Goal: Task Accomplishment & Management: Complete application form

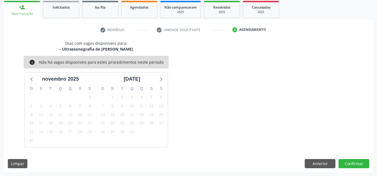
scroll to position [83, 0]
click at [22, 10] on div "person_add" at bounding box center [22, 7] width 6 height 6
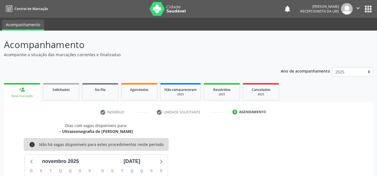
click at [180, 13] on img at bounding box center [167, 9] width 36 height 14
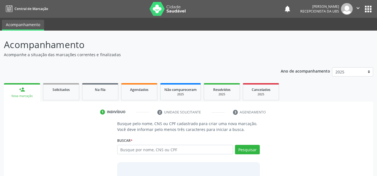
click at [147, 152] on input "text" at bounding box center [175, 149] width 116 height 9
click at [256, 148] on button "Pesquisar" at bounding box center [247, 149] width 25 height 9
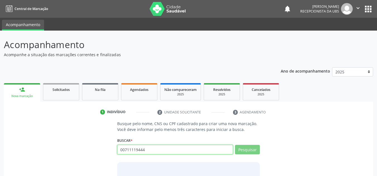
drag, startPoint x: 182, startPoint y: 146, endPoint x: 55, endPoint y: 156, distance: 126.6
click at [55, 156] on div "Busque pelo nome, CNS ou CPF cadastrado para criar uma nova marcação. Você deve…" at bounding box center [188, 164] width 361 height 86
type input "0"
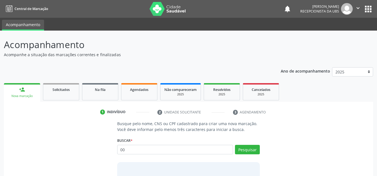
type input "0"
type input "898006416606358"
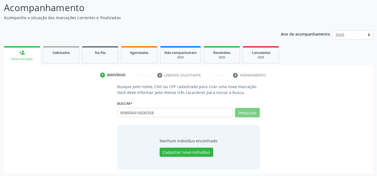
scroll to position [38, 0]
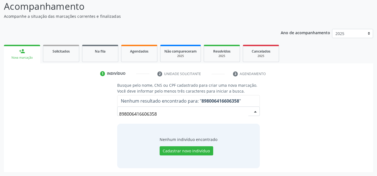
drag, startPoint x: 193, startPoint y: 115, endPoint x: 35, endPoint y: 112, distance: 157.8
click at [35, 112] on div "Busque pelo nome, CNS ou CPF cadastrado para criar uma nova marcação. Você deve…" at bounding box center [188, 126] width 361 height 86
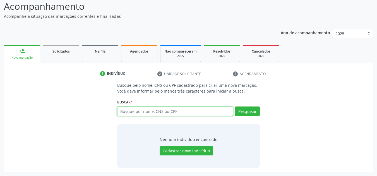
click at [202, 107] on input "text" at bounding box center [175, 111] width 116 height 9
click at [201, 108] on input "text" at bounding box center [175, 111] width 116 height 9
paste input "ELLIE SOPHIE CARVALHO ANDRADA"
type input "ELLIE SOPHIE CARVALHO ANDRADA"
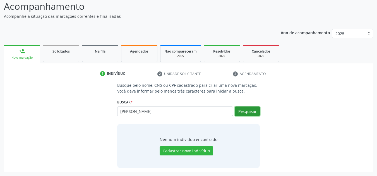
click at [249, 111] on button "Pesquisar" at bounding box center [247, 111] width 25 height 9
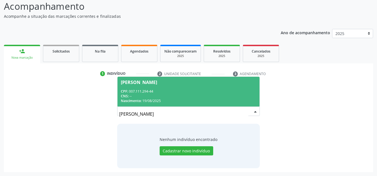
click at [193, 89] on div "CPF: 007.111.294-44" at bounding box center [188, 91] width 135 height 5
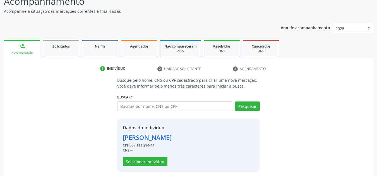
scroll to position [47, 0]
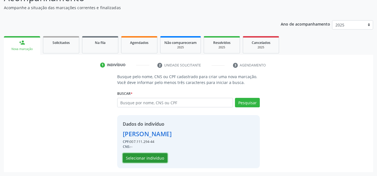
click at [150, 160] on button "Selecionar indivíduo" at bounding box center [145, 158] width 45 height 9
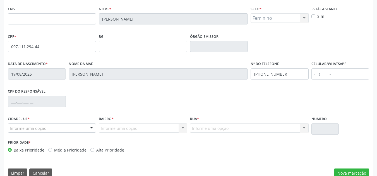
scroll to position [126, 0]
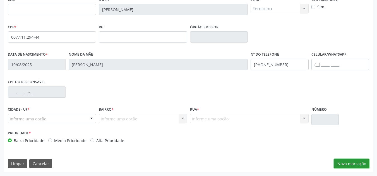
click at [349, 161] on button "Nova marcação" at bounding box center [351, 163] width 35 height 9
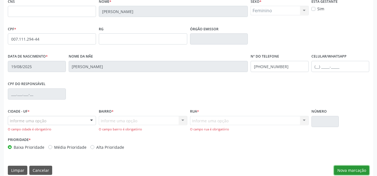
scroll to position [130, 0]
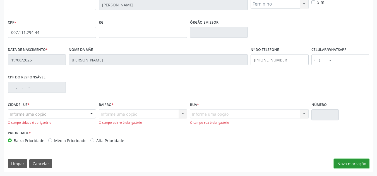
click at [347, 164] on button "Nova marcação" at bounding box center [351, 163] width 35 height 9
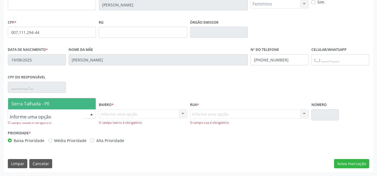
click at [39, 105] on span "Serra Talhada - PE" at bounding box center [30, 104] width 38 height 6
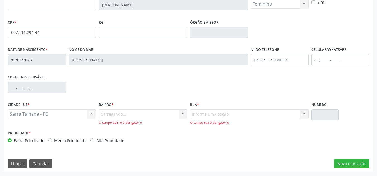
click at [122, 117] on div "Carregando... Nenhum resultado encontrado para: " " Nenhuma opção encontrada. D…" at bounding box center [143, 118] width 88 height 16
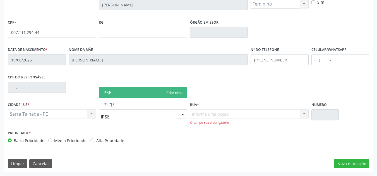
type input "IPSEP"
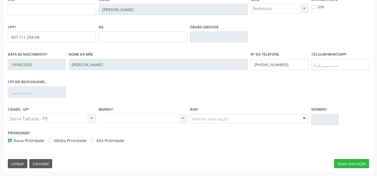
scroll to position [126, 0]
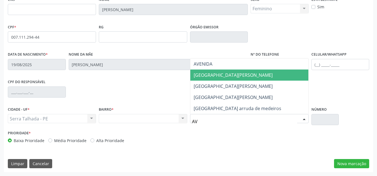
type input "A"
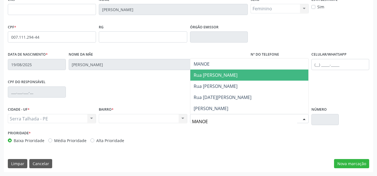
type input "MANOEL"
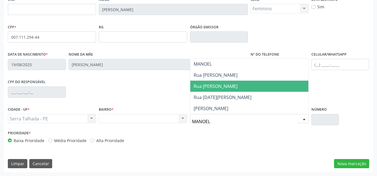
click at [216, 91] on span "Rua Manoel Alves de Carvalho Barros" at bounding box center [249, 86] width 118 height 11
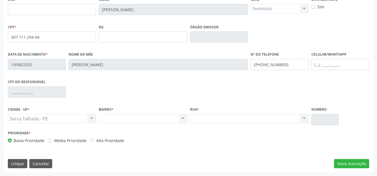
click at [153, 117] on div "Nenhum resultado encontrado para: " " Não há nenhuma opção para ser exibida." at bounding box center [143, 118] width 88 height 9
click at [356, 163] on button "Nova marcação" at bounding box center [351, 163] width 35 height 9
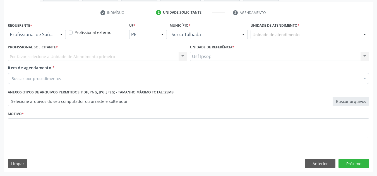
click at [64, 35] on div at bounding box center [61, 34] width 8 height 9
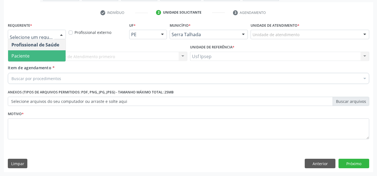
click at [27, 52] on span "Paciente" at bounding box center [36, 55] width 57 height 11
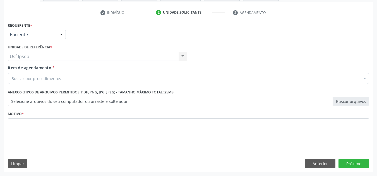
click at [40, 83] on div "Buscar por procedimentos Selecionar todos 0304070076 - .Quimioterapia de Leucem…" at bounding box center [188, 77] width 361 height 9
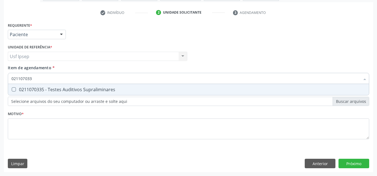
type input "0211070335"
click at [49, 89] on div "0211070335 - Testes Auditivos Supraliminares" at bounding box center [188, 90] width 354 height 4
checkbox Supraliminares "true"
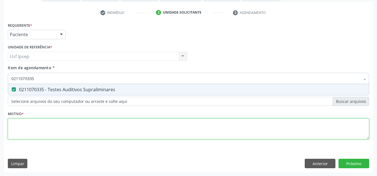
click at [148, 132] on div "Requerente * Paciente Profissional de Saúde Paciente Nenhum resultado encontrad…" at bounding box center [188, 84] width 361 height 126
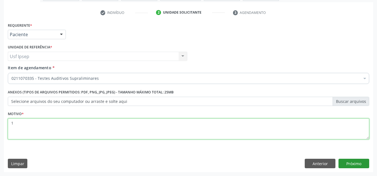
type textarea "1"
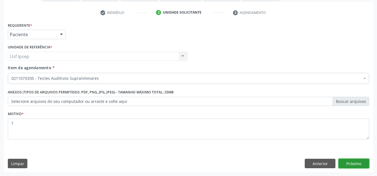
click at [350, 165] on button "Próximo" at bounding box center [353, 163] width 31 height 9
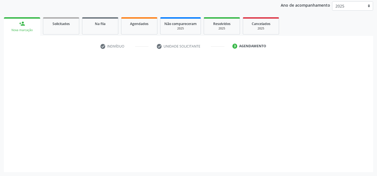
scroll to position [66, 0]
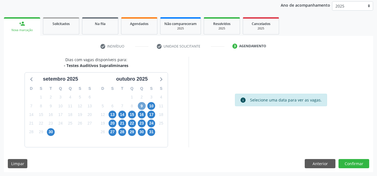
click at [143, 105] on span "9" at bounding box center [142, 106] width 8 height 8
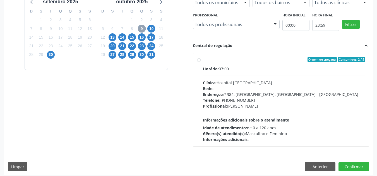
scroll to position [147, 0]
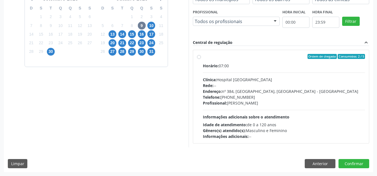
click at [203, 57] on label "Ordem de chegada Consumidos: 2 / 5 Horário: 07:00 Clínica: Hospital Sao Francis…" at bounding box center [284, 97] width 162 height 86
click at [197, 57] on input "Ordem de chegada Consumidos: 2 / 5 Horário: 07:00 Clínica: Hospital Sao Francis…" at bounding box center [199, 56] width 4 height 5
radio input "true"
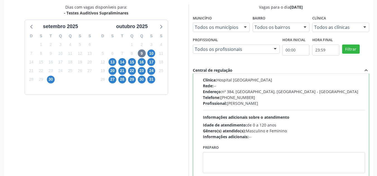
scroll to position [157, 0]
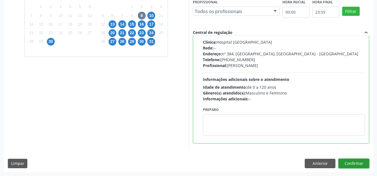
click at [355, 163] on button "Confirmar" at bounding box center [353, 163] width 31 height 9
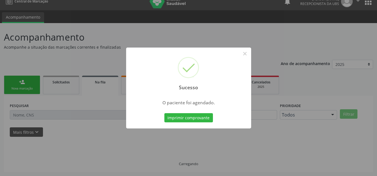
scroll to position [8, 0]
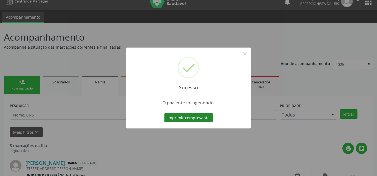
click at [191, 121] on button "Imprimir comprovante" at bounding box center [188, 117] width 49 height 9
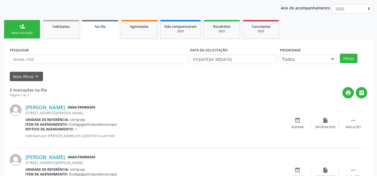
scroll to position [0, 0]
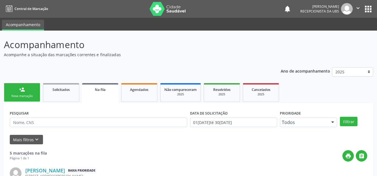
click at [30, 92] on link "person_add Nova marcação" at bounding box center [22, 92] width 36 height 19
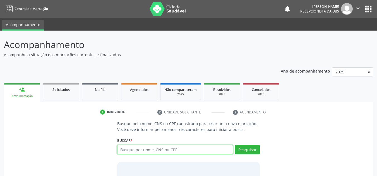
click at [159, 151] on input "text" at bounding box center [175, 149] width 116 height 9
paste input "ELLIE SOPHIE CARVALHO ANDRADA"
type input "ELLIE SOPHIE CARVALHO ANDRADA"
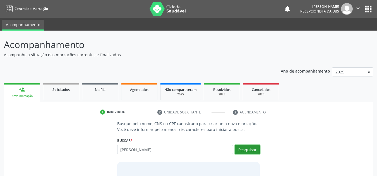
click at [251, 149] on button "Pesquisar" at bounding box center [247, 149] width 25 height 9
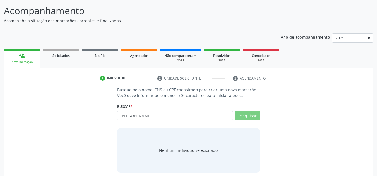
scroll to position [38, 0]
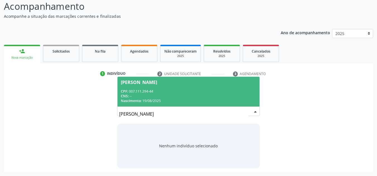
click at [149, 95] on div "CNS: --" at bounding box center [188, 96] width 135 height 5
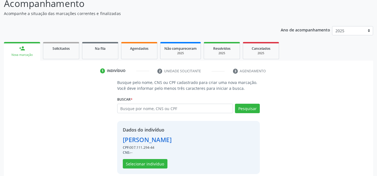
scroll to position [47, 0]
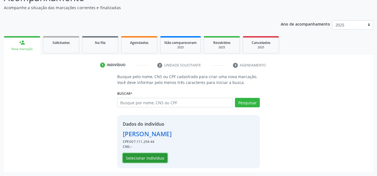
click at [138, 159] on button "Selecionar indivíduo" at bounding box center [145, 158] width 45 height 9
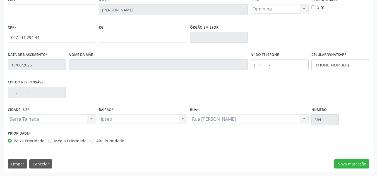
scroll to position [126, 0]
click at [357, 163] on button "Nova marcação" at bounding box center [351, 163] width 35 height 9
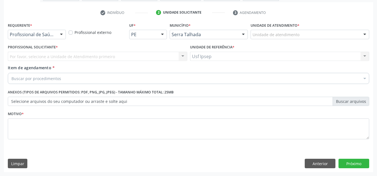
click at [59, 31] on div at bounding box center [61, 34] width 8 height 9
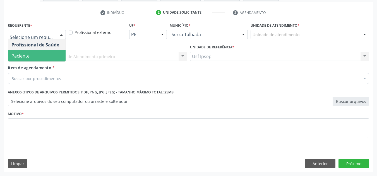
click at [40, 57] on span "Paciente" at bounding box center [36, 55] width 57 height 11
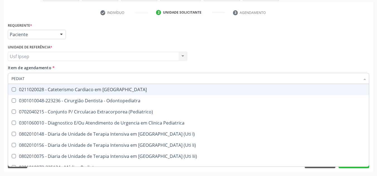
type input "PEDIATR"
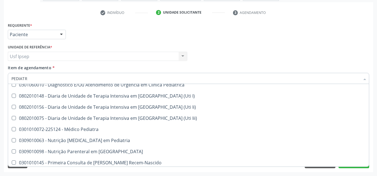
scroll to position [40, 0]
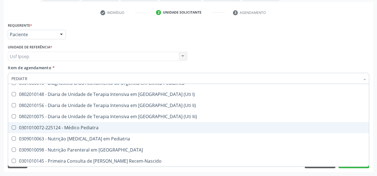
click at [100, 130] on div "0301010072-225124 - Médico Pediatra" at bounding box center [188, 128] width 354 height 4
checkbox Pediatra "true"
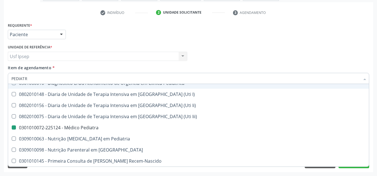
click at [121, 42] on div "Requerente * Paciente Profissional de Saúde Paciente Nenhum resultado encontrad…" at bounding box center [188, 32] width 364 height 22
checkbox Odontopediatra "true"
checkbox Pediatra "false"
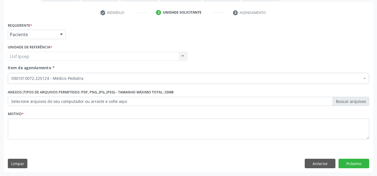
scroll to position [0, 0]
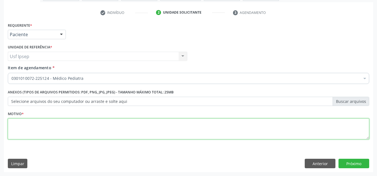
click at [36, 133] on textarea at bounding box center [188, 129] width 361 height 21
type textarea "0"
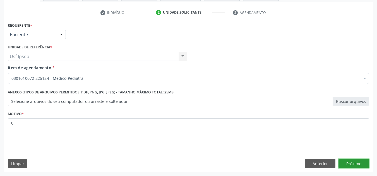
click at [349, 164] on button "Próximo" at bounding box center [353, 163] width 31 height 9
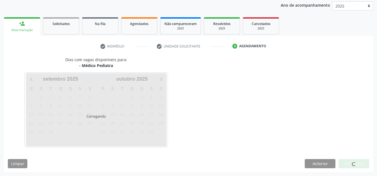
scroll to position [66, 0]
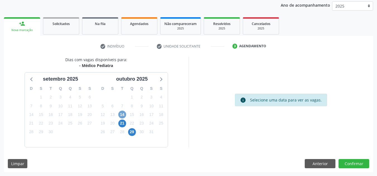
click at [120, 114] on span "14" at bounding box center [122, 115] width 8 height 8
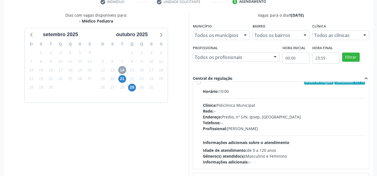
scroll to position [0, 0]
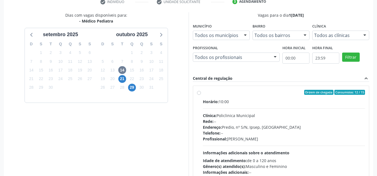
click at [203, 91] on label "Ordem de chegada Consumidos: 12 / 15 Horário: 10:00 Clínica: Policlinica Munici…" at bounding box center [284, 133] width 162 height 86
click at [197, 91] on input "Ordem de chegada Consumidos: 12 / 15 Horário: 10:00 Clínica: Policlinica Munici…" at bounding box center [199, 92] width 4 height 5
radio input "true"
drag, startPoint x: 376, startPoint y: 88, endPoint x: 377, endPoint y: 125, distance: 37.1
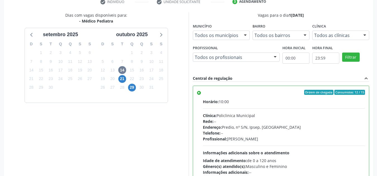
click at [376, 42] on div "Acompanhamento Acompanhe a situação das marcações correntes e finalizadas Relat…" at bounding box center [188, 71] width 377 height 302
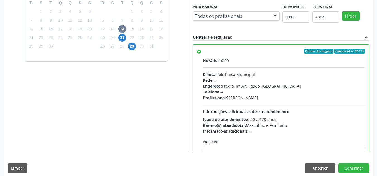
scroll to position [157, 0]
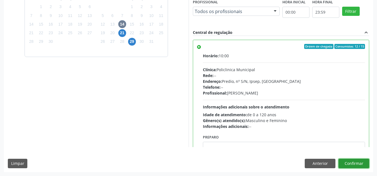
click at [359, 164] on button "Confirmar" at bounding box center [353, 163] width 31 height 9
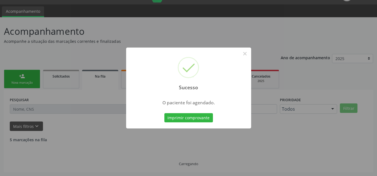
scroll to position [8, 0]
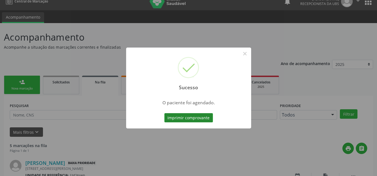
click at [203, 120] on button "Imprimir comprovante" at bounding box center [188, 117] width 49 height 9
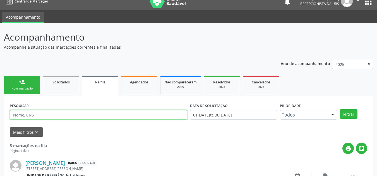
click at [66, 115] on input "text" at bounding box center [98, 114] width 177 height 9
type input "MARIA IVANILDA DE LIMA FERREIRA"
click at [340, 110] on button "Filtrar" at bounding box center [349, 114] width 18 height 9
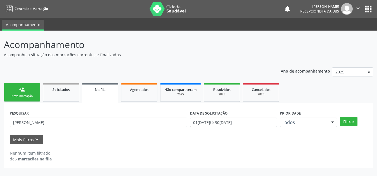
scroll to position [0, 0]
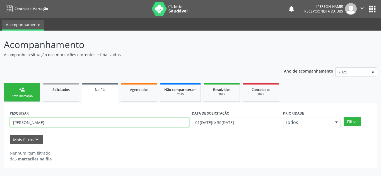
drag, startPoint x: 81, startPoint y: 121, endPoint x: 0, endPoint y: 119, distance: 81.1
click at [0, 119] on div "Acompanhamento Acompanhe a situação das marcações correntes e finalizadas Relat…" at bounding box center [190, 104] width 381 height 146
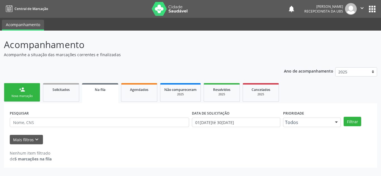
click at [18, 88] on link "person_add Nova marcação" at bounding box center [22, 92] width 36 height 19
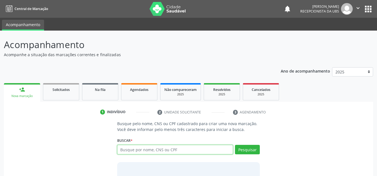
click at [206, 149] on input "text" at bounding box center [175, 149] width 116 height 9
paste input "MARIA IVANILDA DE LIMA FERREIRA"
type input "MARIA IVANILDA DE LIMA FERREIRA"
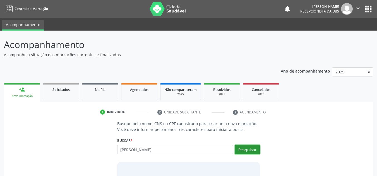
click at [244, 151] on button "Pesquisar" at bounding box center [247, 149] width 25 height 9
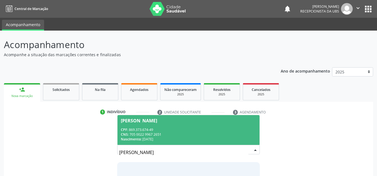
click at [157, 126] on span "Maria Ivanilda de Lima Ferreira CPF: 869.373.674-49 CNS: 705 0022 9967 2651 Nas…" at bounding box center [188, 130] width 142 height 30
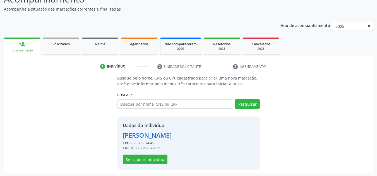
scroll to position [47, 0]
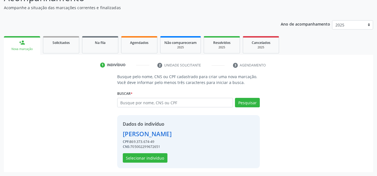
click at [136, 153] on div "Dados do indivíduo Maria Ivanilda de Lima Ferreira CPF: 869.373.674-49 CNS: 705…" at bounding box center [147, 142] width 49 height 42
click at [140, 160] on button "Selecionar indivíduo" at bounding box center [145, 158] width 45 height 9
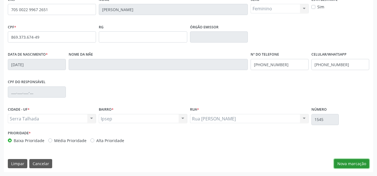
click at [361, 165] on button "Nova marcação" at bounding box center [351, 163] width 35 height 9
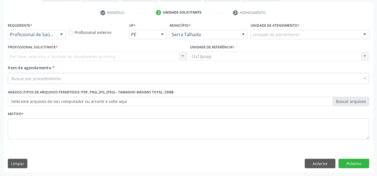
scroll to position [100, 0]
click at [66, 35] on div "Requerente * Profissional de Saúde Profissional de Saúde Paciente Nenhum result…" at bounding box center [36, 32] width 61 height 22
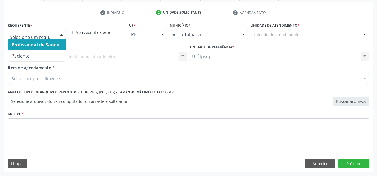
click at [59, 33] on div at bounding box center [61, 34] width 8 height 9
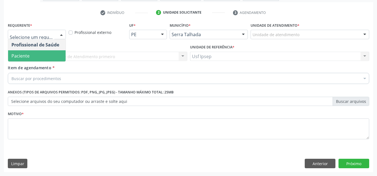
click at [30, 50] on span "Paciente" at bounding box center [36, 55] width 57 height 11
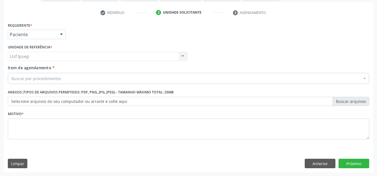
click at [41, 55] on div "Usf Ipsep Usf Ipsep Nenhum resultado encontrado para: " " Não há nenhuma opção …" at bounding box center [97, 56] width 179 height 9
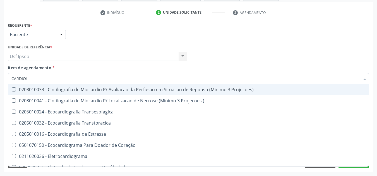
scroll to position [0, 0]
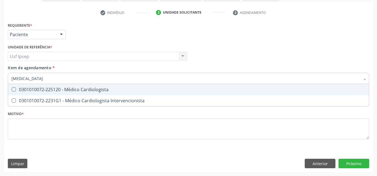
type input "CARDIOLOGISTA"
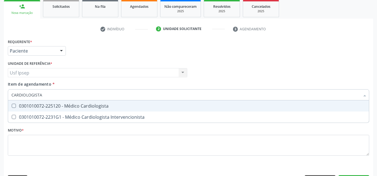
scroll to position [72, 0]
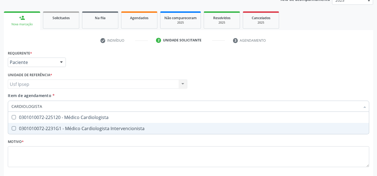
click at [95, 124] on span "0301010072-2231G1 - Médico Cardiologista Intervencionista" at bounding box center [188, 128] width 360 height 11
checkbox Intervencionista "true"
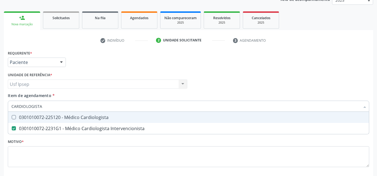
click at [93, 118] on div "0301010072-225120 - Médico Cardiologista" at bounding box center [188, 117] width 354 height 4
checkbox Cardiologista "true"
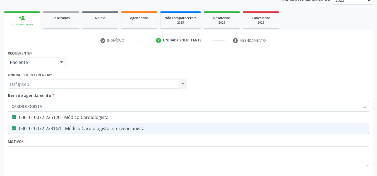
click at [15, 127] on Intervencionista at bounding box center [14, 129] width 4 height 4
click at [12, 127] on Intervencionista "checkbox" at bounding box center [10, 129] width 4 height 4
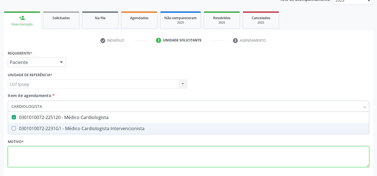
click at [36, 153] on div "Requerente * Paciente Profissional de Saúde Paciente Nenhum resultado encontrad…" at bounding box center [188, 112] width 361 height 126
checkbox Intervencionista "true"
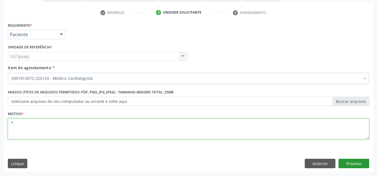
type textarea "*"
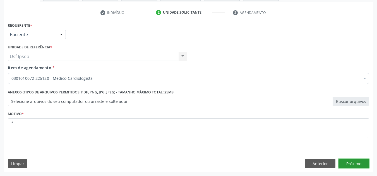
click at [357, 160] on button "Próximo" at bounding box center [353, 163] width 31 height 9
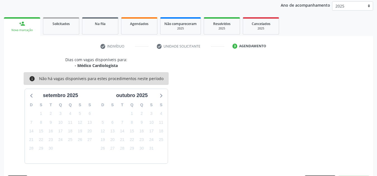
scroll to position [83, 0]
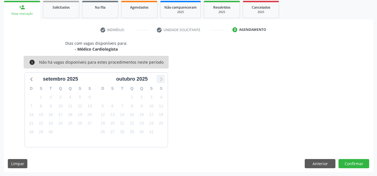
click at [160, 81] on icon at bounding box center [160, 79] width 7 height 7
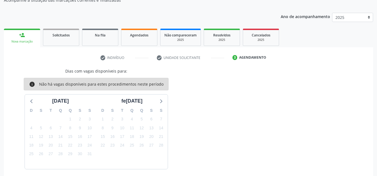
scroll to position [0, 0]
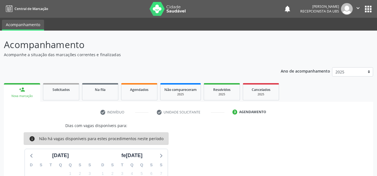
click at [29, 93] on link "person_add Nova marcação" at bounding box center [22, 92] width 36 height 19
click at [28, 94] on div "Nova marcação" at bounding box center [22, 96] width 28 height 4
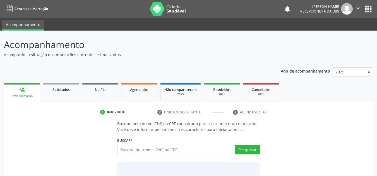
click at [151, 151] on input "text" at bounding box center [175, 149] width 116 height 9
type input "[PERSON_NAME]"
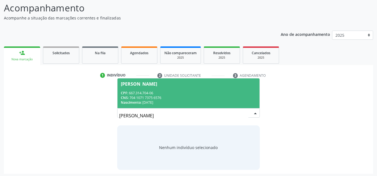
scroll to position [38, 0]
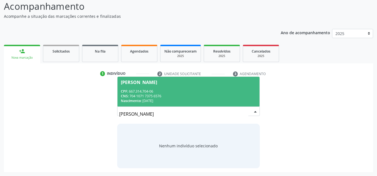
click at [166, 90] on div "CPF: 667.314.704-06" at bounding box center [188, 91] width 135 height 5
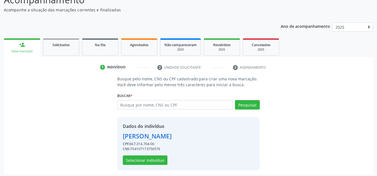
scroll to position [47, 0]
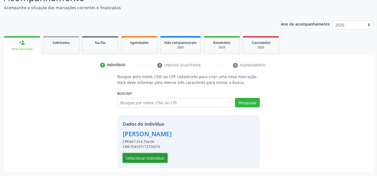
click at [147, 161] on button "Selecionar indivíduo" at bounding box center [145, 158] width 45 height 9
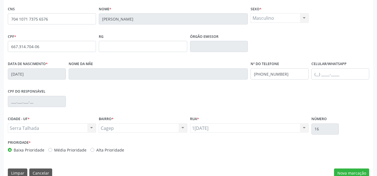
scroll to position [126, 0]
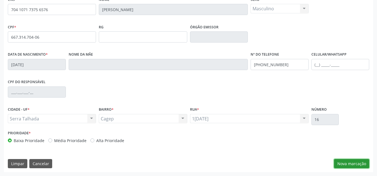
click at [348, 165] on button "Nova marcação" at bounding box center [351, 163] width 35 height 9
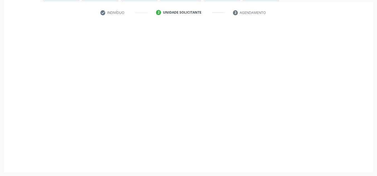
scroll to position [100, 0]
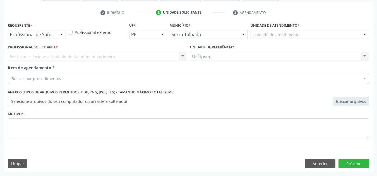
click at [62, 37] on div at bounding box center [61, 34] width 8 height 9
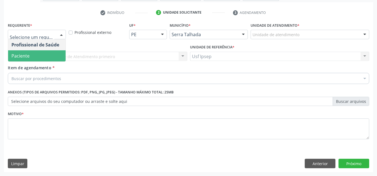
click at [30, 52] on span "Paciente" at bounding box center [36, 55] width 57 height 11
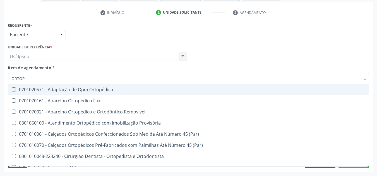
type input "ORTOPE"
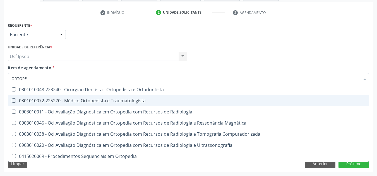
click at [98, 103] on div "0301010072-225270 - Médico Ortopedista e Traumatologista" at bounding box center [188, 101] width 354 height 4
checkbox Traumatologista "true"
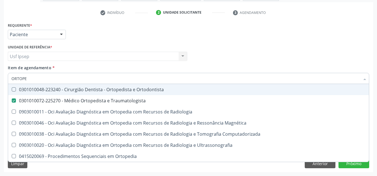
click at [270, 44] on div "Profissional Solicitante Por favor, selecione a Unidade de Atendimento primeiro…" at bounding box center [188, 54] width 364 height 22
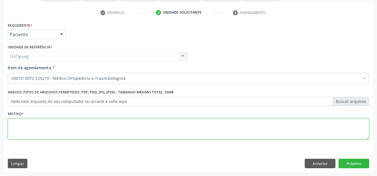
click at [104, 131] on textarea at bounding box center [188, 129] width 361 height 21
type textarea "9"
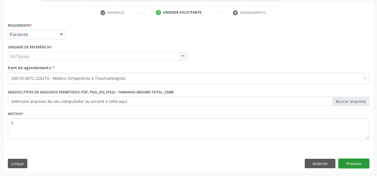
click at [346, 160] on button "Próximo" at bounding box center [353, 163] width 31 height 9
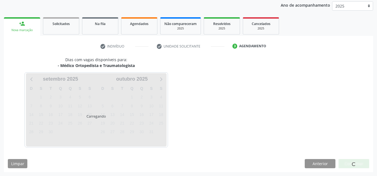
scroll to position [66, 0]
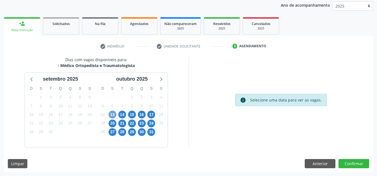
click at [112, 116] on span "13" at bounding box center [112, 115] width 8 height 8
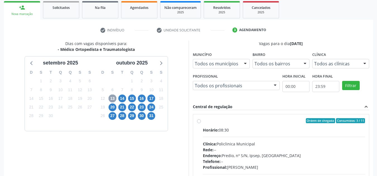
scroll to position [94, 0]
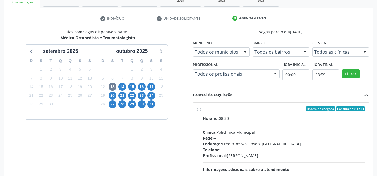
click at [203, 109] on label "Ordem de chegada Consumidos: 3 / 11 Horário: 08:30 Clínica: Policlinica Municip…" at bounding box center [284, 150] width 162 height 86
click at [198, 109] on input "Ordem de chegada Consumidos: 3 / 11 Horário: 08:30 Clínica: Policlinica Municip…" at bounding box center [199, 109] width 4 height 5
radio input "true"
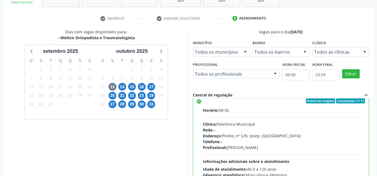
scroll to position [0, 0]
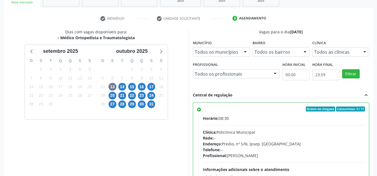
click at [203, 111] on label "Ordem de chegada Consumidos: 3 / 11 Horário: 08:30 Clínica: Policlinica Municip…" at bounding box center [284, 150] width 162 height 86
click at [199, 111] on input "Ordem de chegada Consumidos: 3 / 11 Horário: 08:30 Clínica: Policlinica Municip…" at bounding box center [199, 109] width 4 height 5
click at [196, 108] on div "Ordem de chegada Consumidos: 3 / 11 Horário: 08:30 Clínica: Policlinica Municip…" at bounding box center [281, 168] width 176 height 131
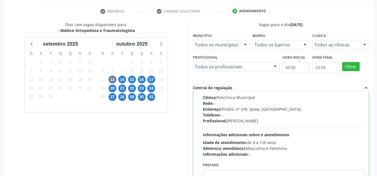
scroll to position [101, 0]
click at [125, 81] on div "14" at bounding box center [122, 80] width 10 height 9
click at [123, 82] on span "14" at bounding box center [122, 80] width 8 height 8
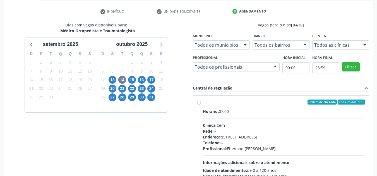
click at [199, 106] on div "Ordem de chegada Consumidos: 4 / 5 Horário: 07:00 Clínica: Cem Rede: -- Endereç…" at bounding box center [281, 143] width 168 height 86
radio input "true"
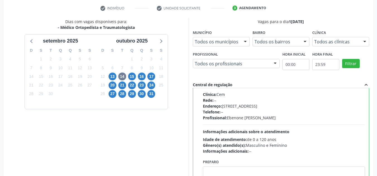
scroll to position [157, 0]
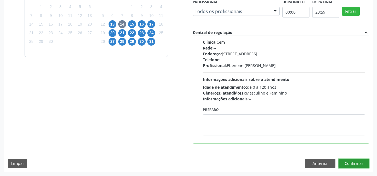
click at [356, 168] on button "Confirmar" at bounding box center [353, 163] width 31 height 9
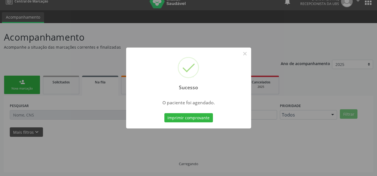
scroll to position [8, 0]
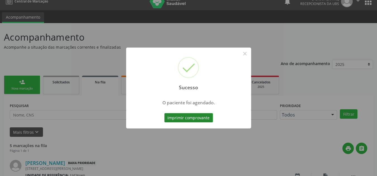
click at [175, 116] on button "Imprimir comprovante" at bounding box center [188, 117] width 49 height 9
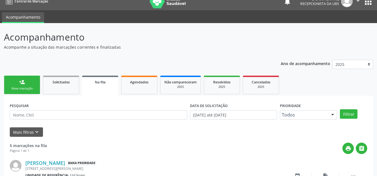
click at [25, 88] on div "Nova marcação" at bounding box center [22, 89] width 28 height 4
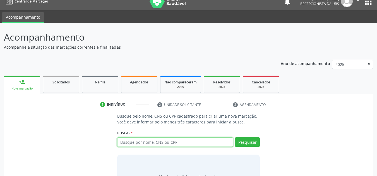
click at [168, 145] on input "text" at bounding box center [175, 142] width 116 height 9
type input "164261779470003"
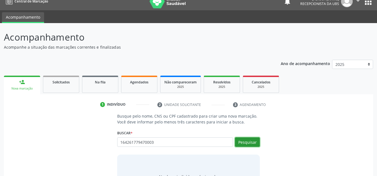
click at [236, 142] on button "Pesquisar" at bounding box center [247, 142] width 25 height 9
type input "164261779470003"
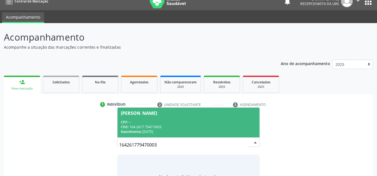
click at [182, 128] on div "CNS: 164 2617 7947 0003" at bounding box center [188, 127] width 135 height 5
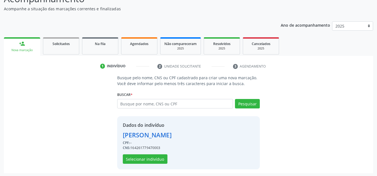
scroll to position [47, 0]
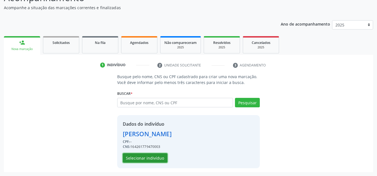
click at [147, 159] on button "Selecionar indivíduo" at bounding box center [145, 158] width 45 height 9
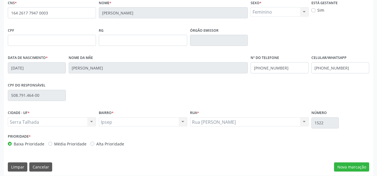
scroll to position [126, 0]
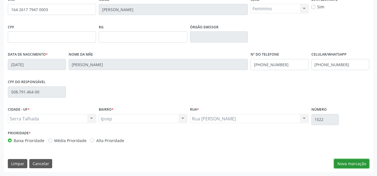
click at [354, 164] on button "Nova marcação" at bounding box center [351, 163] width 35 height 9
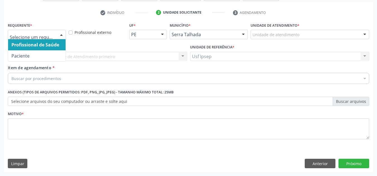
click at [60, 35] on div at bounding box center [61, 34] width 8 height 9
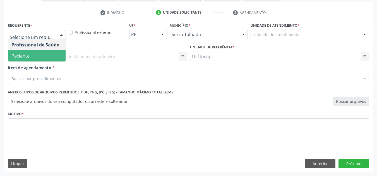
click at [32, 56] on span "Paciente" at bounding box center [36, 55] width 57 height 11
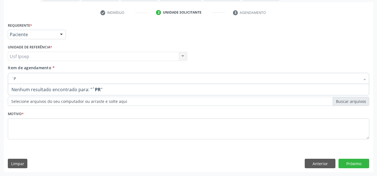
type input "´"
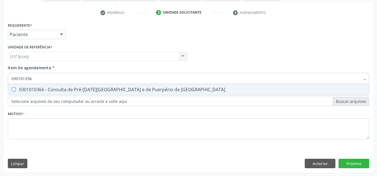
type input "0301010366"
click at [14, 90] on Risco at bounding box center [14, 90] width 4 height 4
click at [12, 90] on Risco "checkbox" at bounding box center [10, 90] width 4 height 4
checkbox Risco "true"
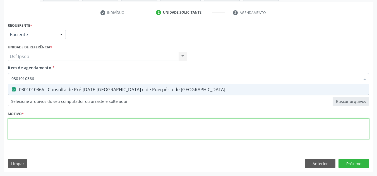
click at [28, 128] on div "Requerente * Paciente Profissional de Saúde Paciente Nenhum resultado encontrad…" at bounding box center [188, 84] width 361 height 126
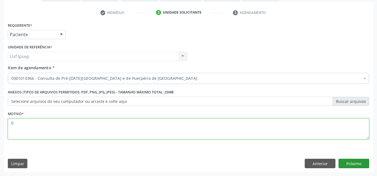
type textarea "0"
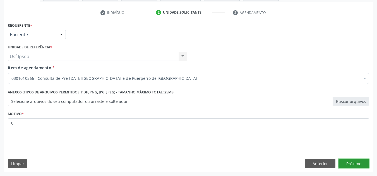
click at [357, 162] on button "Próximo" at bounding box center [353, 163] width 31 height 9
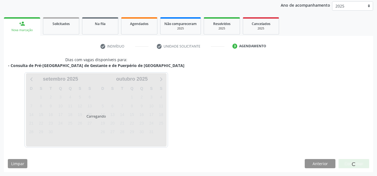
scroll to position [66, 0]
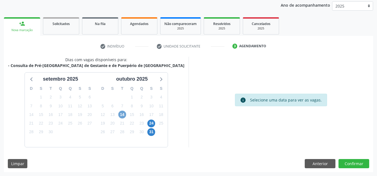
click at [123, 114] on span "14" at bounding box center [122, 115] width 8 height 8
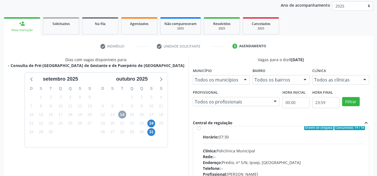
scroll to position [0, 0]
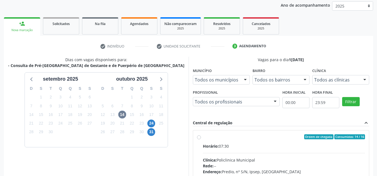
click at [203, 139] on label "Ordem de chegada Consumidos: 14 / 16 Horário: 07:30 Clínica: Policlinica Munici…" at bounding box center [284, 178] width 162 height 86
click at [199, 139] on input "Ordem de chegada Consumidos: 14 / 16 Horário: 07:30 Clínica: Policlinica Munici…" at bounding box center [199, 137] width 4 height 5
radio input "true"
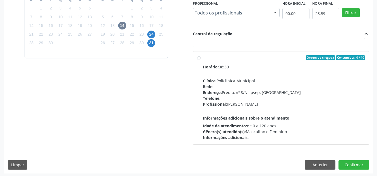
scroll to position [157, 0]
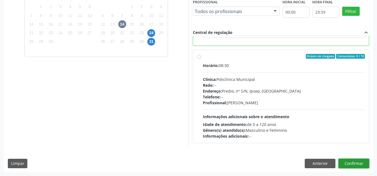
click at [353, 163] on button "Confirmar" at bounding box center [353, 163] width 31 height 9
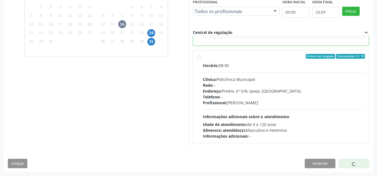
scroll to position [8, 0]
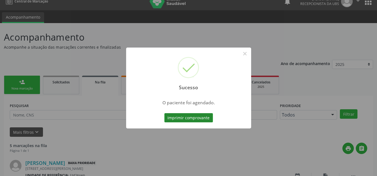
click at [181, 117] on button "Imprimir comprovante" at bounding box center [188, 117] width 49 height 9
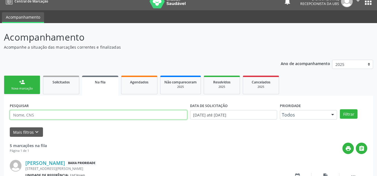
click at [51, 111] on input "text" at bounding box center [98, 114] width 177 height 9
type input "[PERSON_NAME]"
click at [340, 110] on button "Filtrar" at bounding box center [349, 114] width 18 height 9
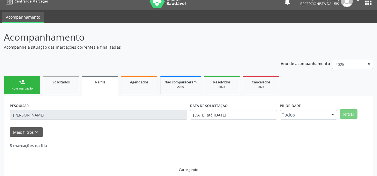
scroll to position [0, 0]
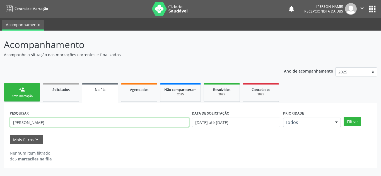
drag, startPoint x: 59, startPoint y: 125, endPoint x: 0, endPoint y: 119, distance: 59.1
click at [0, 119] on div "Acompanhamento Acompanhe a situação das marcações correntes e finalizadas Relat…" at bounding box center [190, 104] width 381 height 146
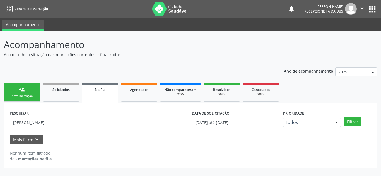
click at [26, 104] on div "PESQUISAR [PERSON_NAME] DATA DE SOLICITAÇÃO 01[DATE]té 30[DATE] Prioridade Todo…" at bounding box center [190, 135] width 373 height 65
click at [28, 92] on link "person_add Nova marcação" at bounding box center [22, 92] width 36 height 19
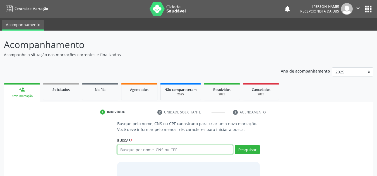
click at [193, 152] on input "text" at bounding box center [175, 149] width 116 height 9
paste input "[PERSON_NAME]"
type input "[PERSON_NAME]"
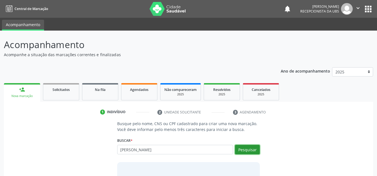
click at [243, 153] on button "Pesquisar" at bounding box center [247, 149] width 25 height 9
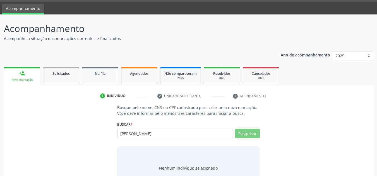
scroll to position [38, 0]
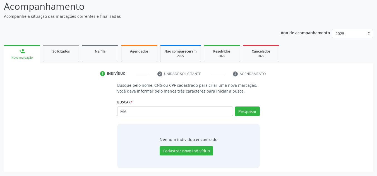
type input "M"
click at [158, 114] on input "text" at bounding box center [175, 111] width 116 height 9
type input "164261779470003"
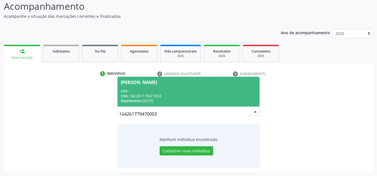
click at [148, 93] on div "CPF: --" at bounding box center [188, 91] width 135 height 5
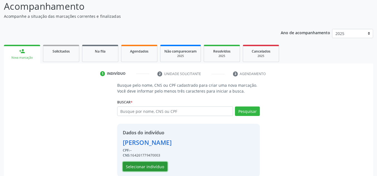
click at [137, 164] on button "Selecionar indivíduo" at bounding box center [145, 166] width 45 height 9
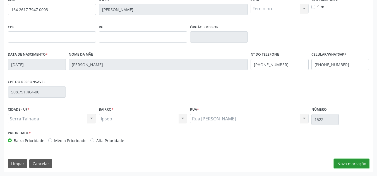
click at [344, 162] on button "Nova marcação" at bounding box center [351, 163] width 35 height 9
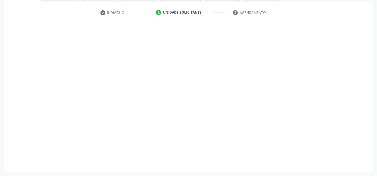
scroll to position [100, 0]
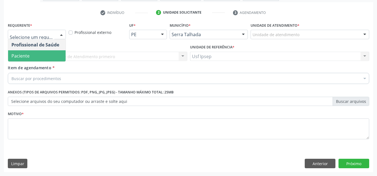
click at [49, 53] on span "Paciente" at bounding box center [36, 55] width 57 height 11
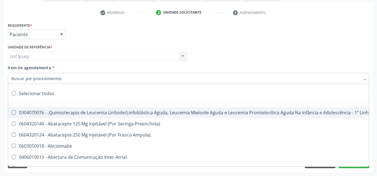
click at [65, 75] on div at bounding box center [188, 78] width 361 height 11
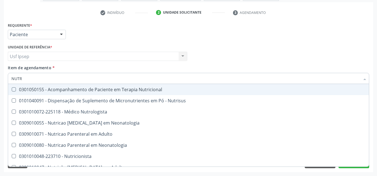
type input "NUTRI"
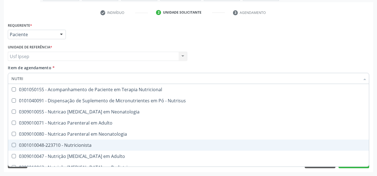
click at [78, 141] on span "0301010048-223710 - Nutricionista" at bounding box center [188, 145] width 360 height 11
checkbox Nutricionista "true"
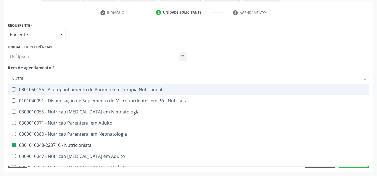
click at [301, 38] on div "Requerente * Paciente Profissional de Saúde Paciente Nenhum resultado encontrad…" at bounding box center [188, 32] width 364 height 22
checkbox Nutrisus "true"
checkbox Nutricionista "false"
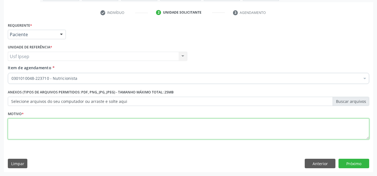
click at [295, 131] on textarea at bounding box center [188, 129] width 361 height 21
type textarea "0"
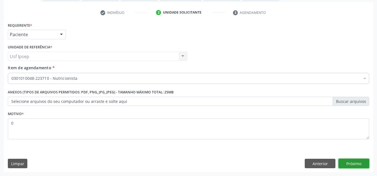
click at [346, 164] on button "Próximo" at bounding box center [353, 163] width 31 height 9
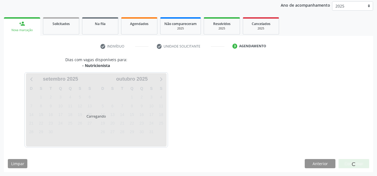
scroll to position [66, 0]
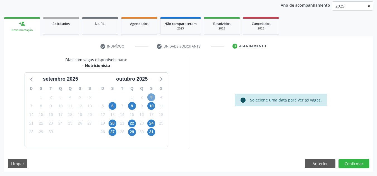
click at [153, 99] on span "3" at bounding box center [151, 98] width 8 height 8
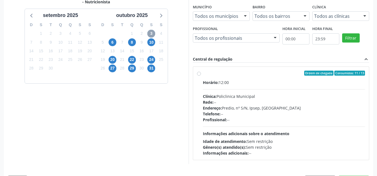
scroll to position [119, 0]
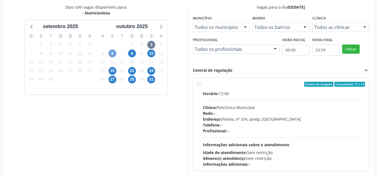
click at [115, 57] on span "6" at bounding box center [112, 54] width 8 height 8
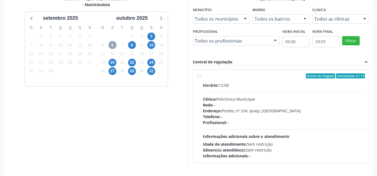
scroll to position [63, 0]
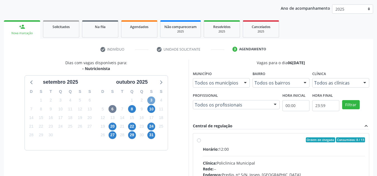
click at [152, 100] on span "3" at bounding box center [151, 101] width 8 height 8
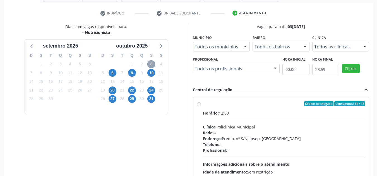
scroll to position [119, 0]
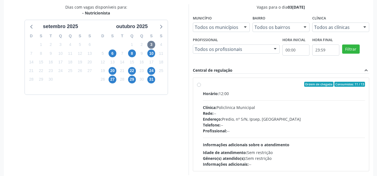
click at [203, 86] on label "Ordem de chegada Consumidos: 11 / 13 Horário: 12:00 Clínica: Policlinica Munici…" at bounding box center [284, 125] width 162 height 86
click at [200, 86] on input "Ordem de chegada Consumidos: 11 / 13 Horário: 12:00 Clínica: Policlinica Munici…" at bounding box center [199, 84] width 4 height 5
radio input "true"
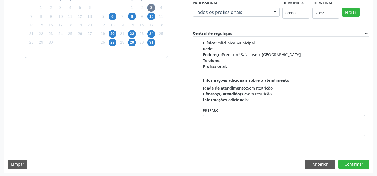
scroll to position [157, 0]
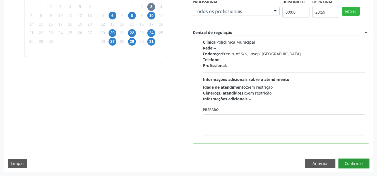
click at [352, 161] on button "Confirmar" at bounding box center [353, 163] width 31 height 9
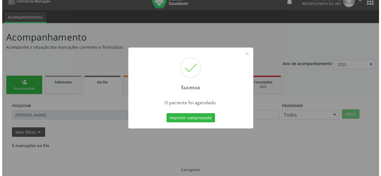
scroll to position [0, 0]
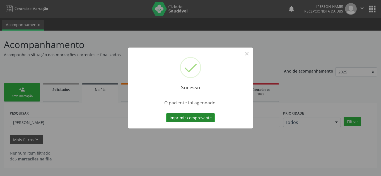
click at [192, 118] on button "Imprimir comprovante" at bounding box center [190, 117] width 49 height 9
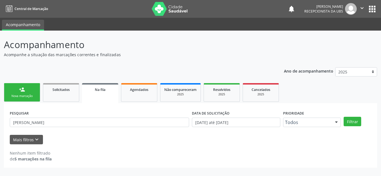
click at [71, 62] on div "Acompanhamento Acompanhe a situação das marcações correntes e finalizadas Relat…" at bounding box center [190, 103] width 373 height 130
